Goal: Communication & Community: Share content

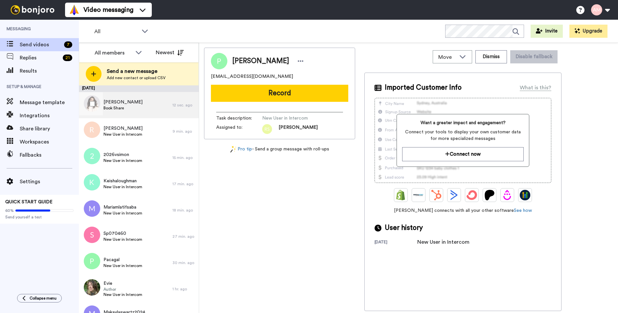
click at [122, 103] on span "[PERSON_NAME]" at bounding box center [122, 102] width 39 height 7
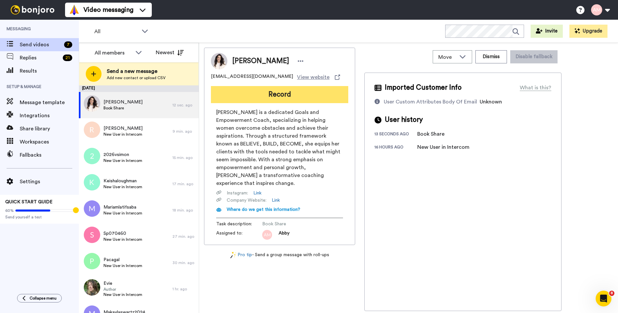
click at [274, 97] on button "Record" at bounding box center [279, 94] width 137 height 17
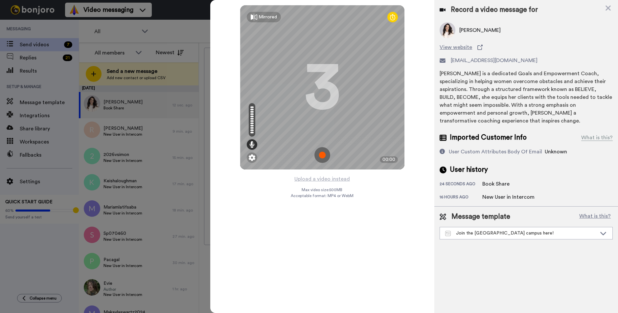
click at [323, 156] on img at bounding box center [322, 155] width 16 height 16
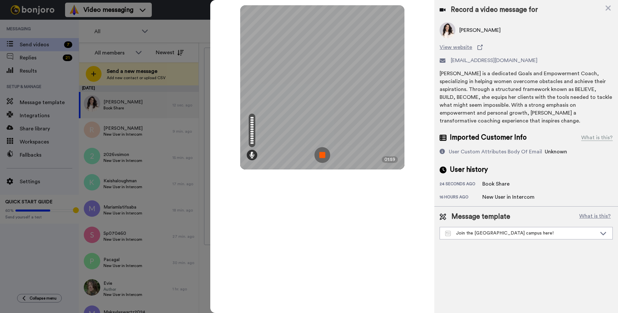
click at [322, 156] on img at bounding box center [322, 155] width 16 height 16
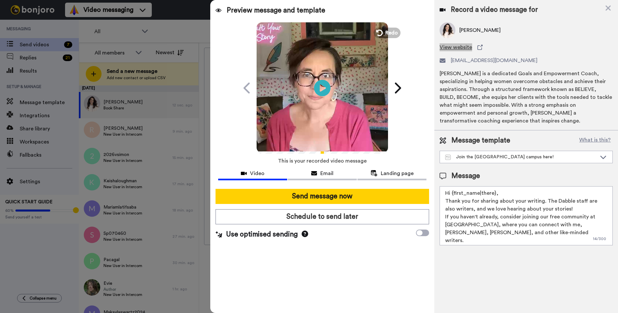
drag, startPoint x: 442, startPoint y: 49, endPoint x: 451, endPoint y: 52, distance: 9.7
click at [79, 43] on div "All members All members [PERSON_NAME] [PERSON_NAME] Newest Send a new message A…" at bounding box center [348, 189] width 539 height 293
click at [388, 34] on span "Redo" at bounding box center [392, 32] width 14 height 9
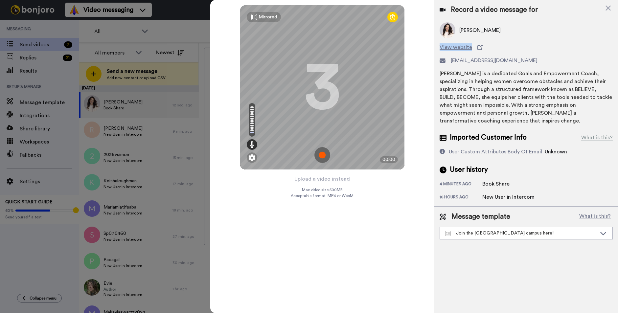
click at [321, 154] on img at bounding box center [322, 155] width 16 height 16
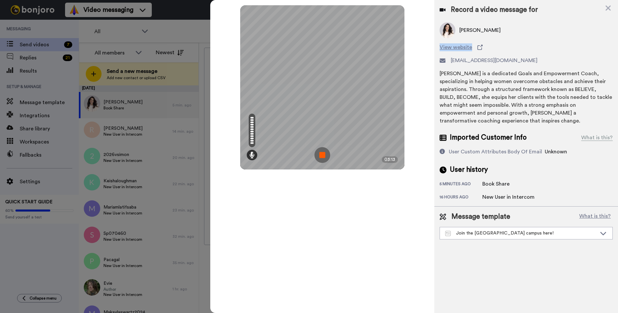
click at [318, 157] on img at bounding box center [322, 155] width 16 height 16
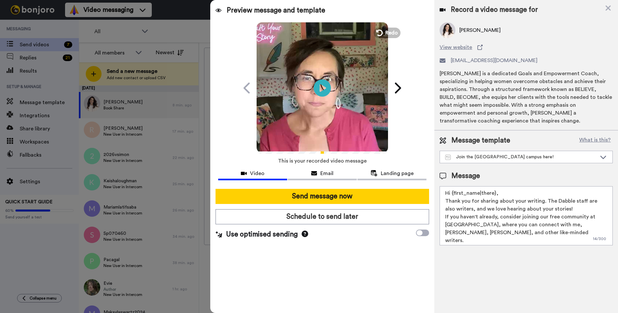
click at [322, 88] on icon "Play/Pause" at bounding box center [322, 87] width 17 height 31
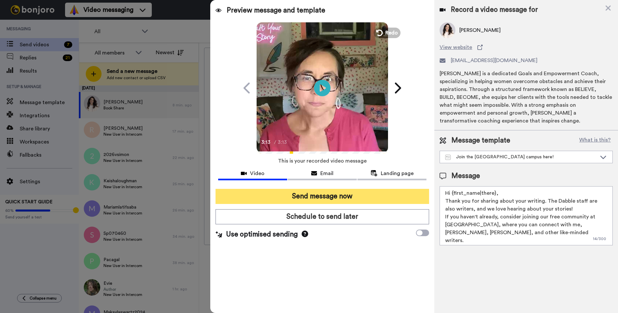
click at [304, 195] on button "Send message now" at bounding box center [323, 196] width 214 height 15
